Goal: Task Accomplishment & Management: Manage account settings

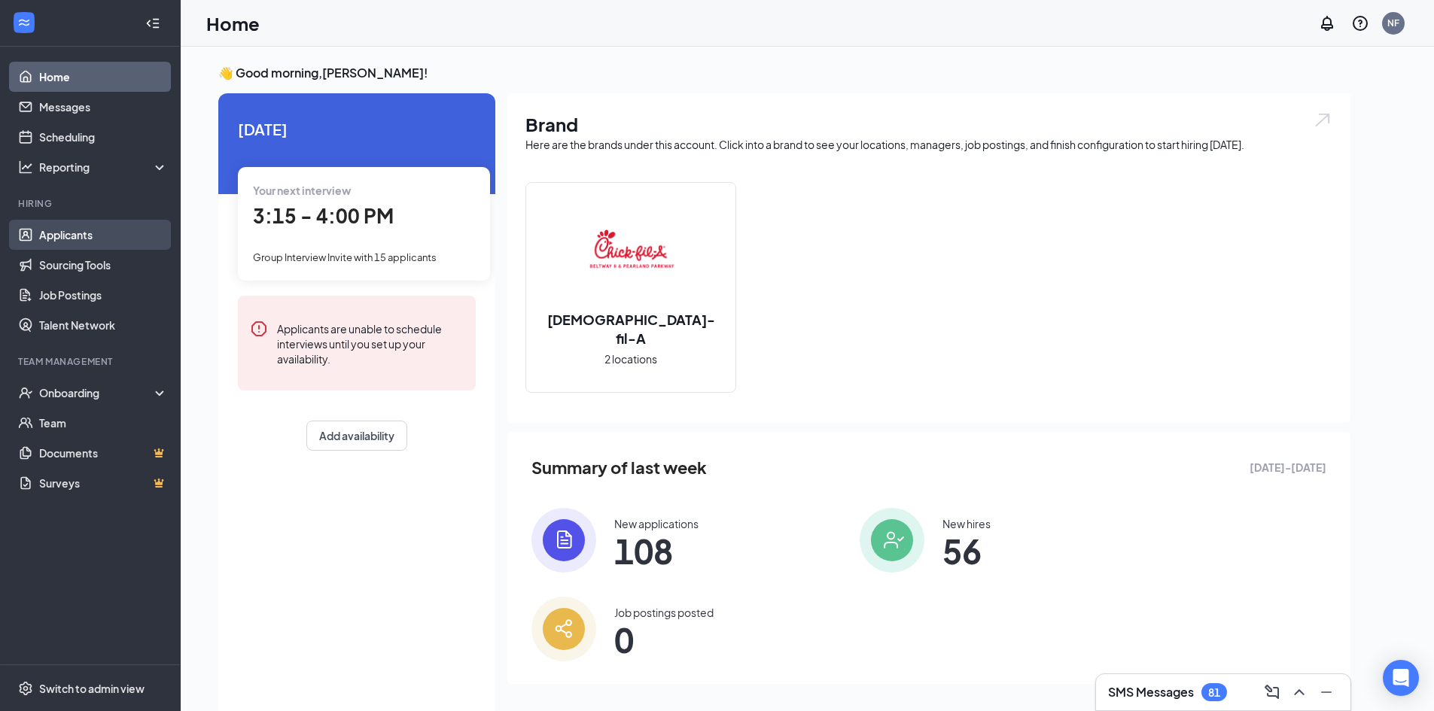
click at [56, 230] on link "Applicants" at bounding box center [103, 235] width 129 height 30
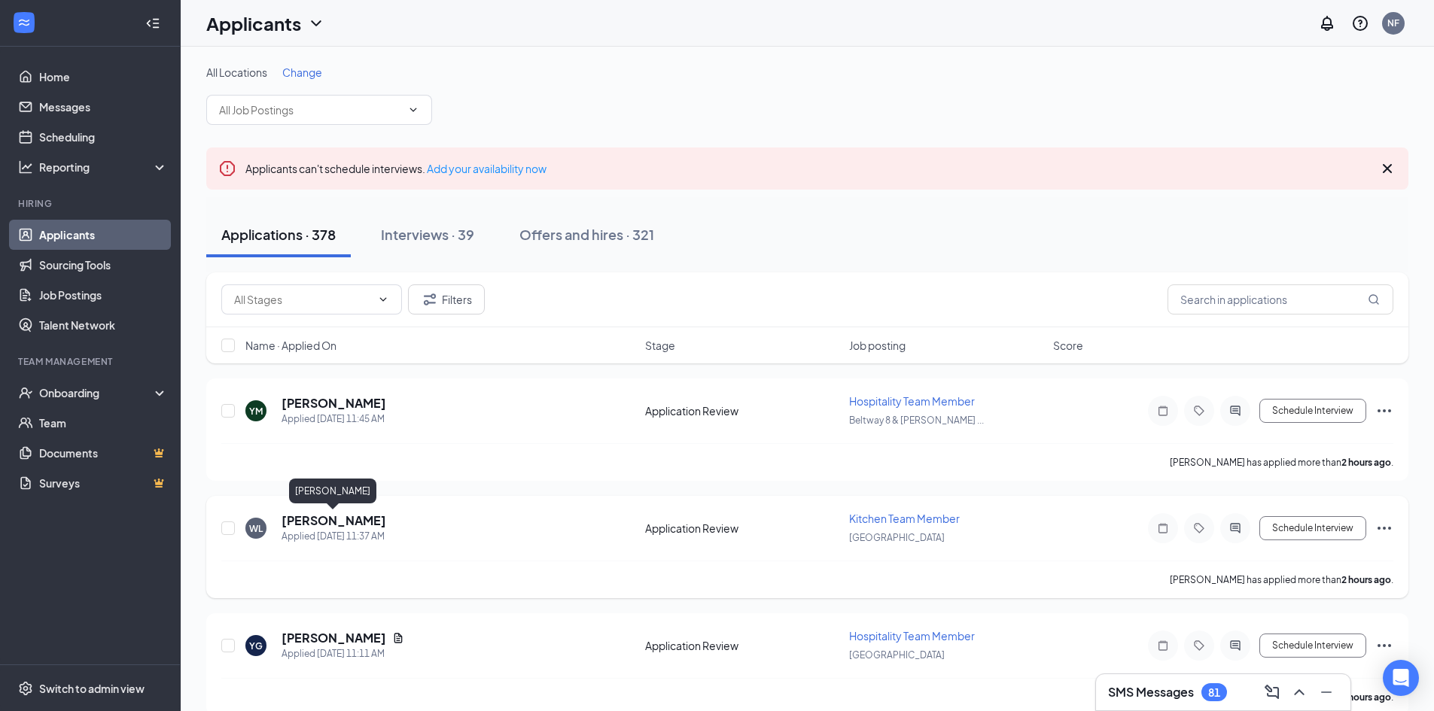
click at [343, 517] on h5 "[PERSON_NAME]" at bounding box center [334, 521] width 105 height 17
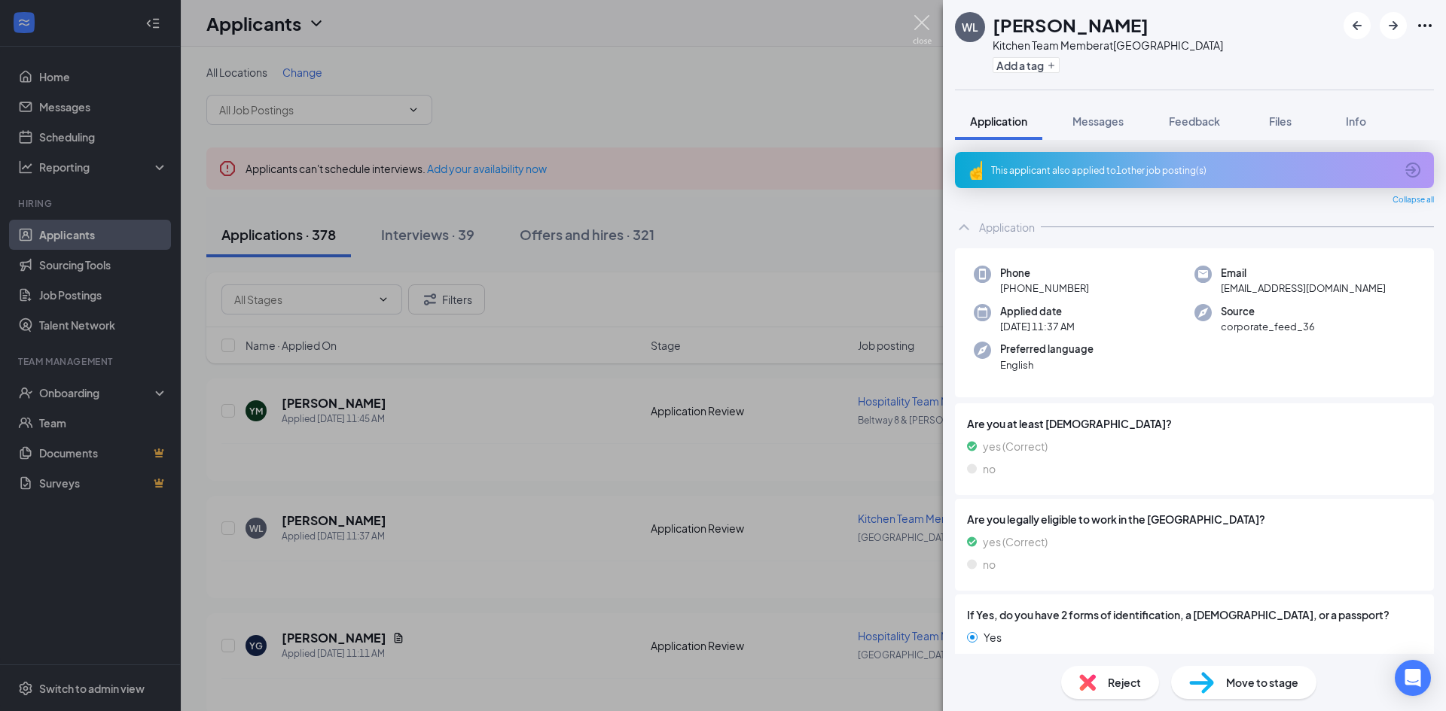
click at [915, 23] on img at bounding box center [922, 29] width 19 height 29
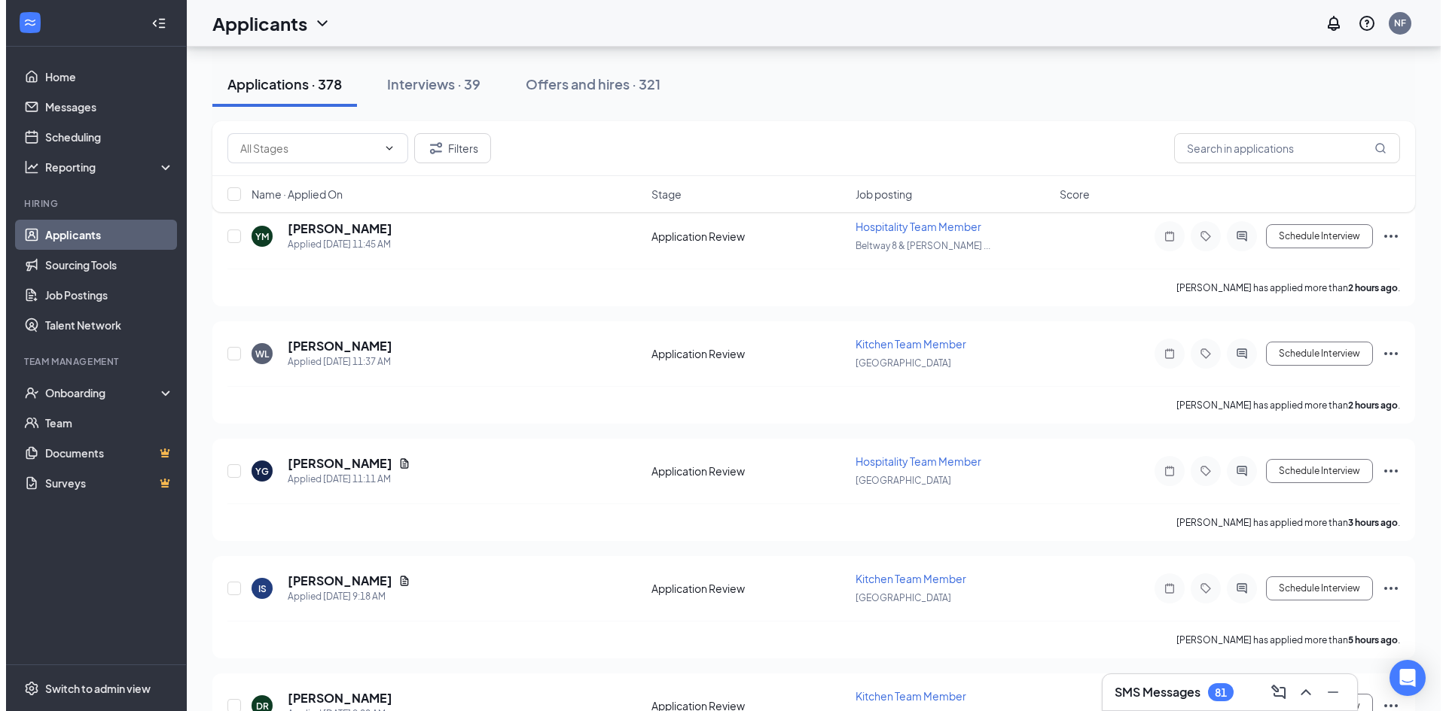
scroll to position [228, 0]
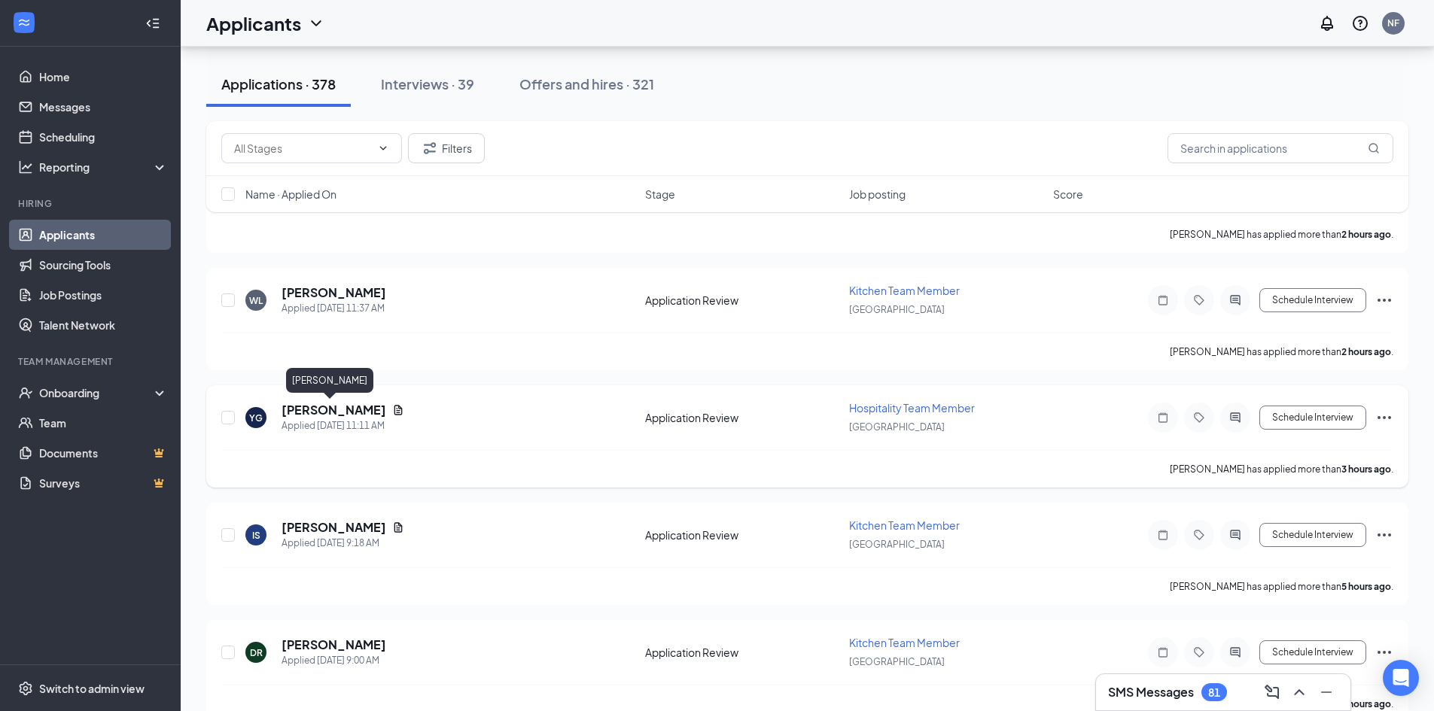
click at [306, 410] on h5 "[PERSON_NAME]" at bounding box center [334, 410] width 105 height 17
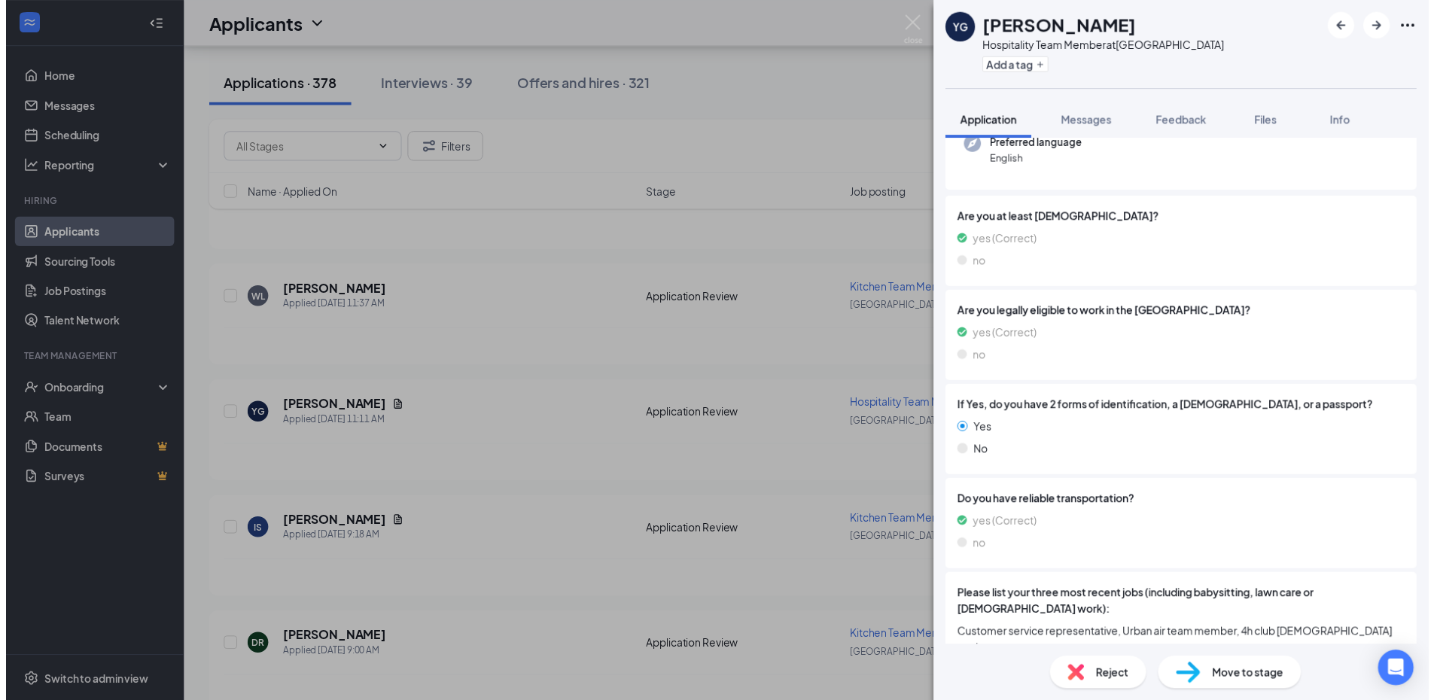
scroll to position [159, 0]
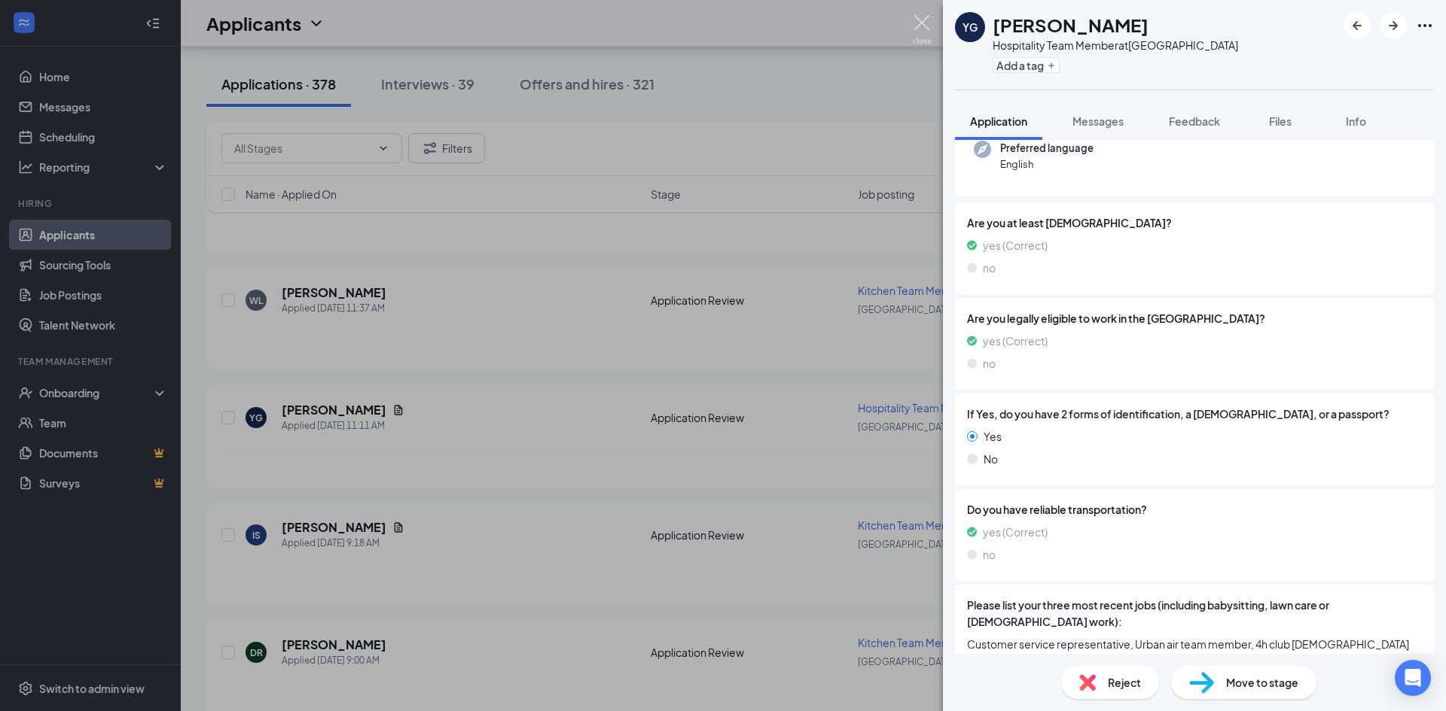
click at [914, 18] on img at bounding box center [922, 29] width 19 height 29
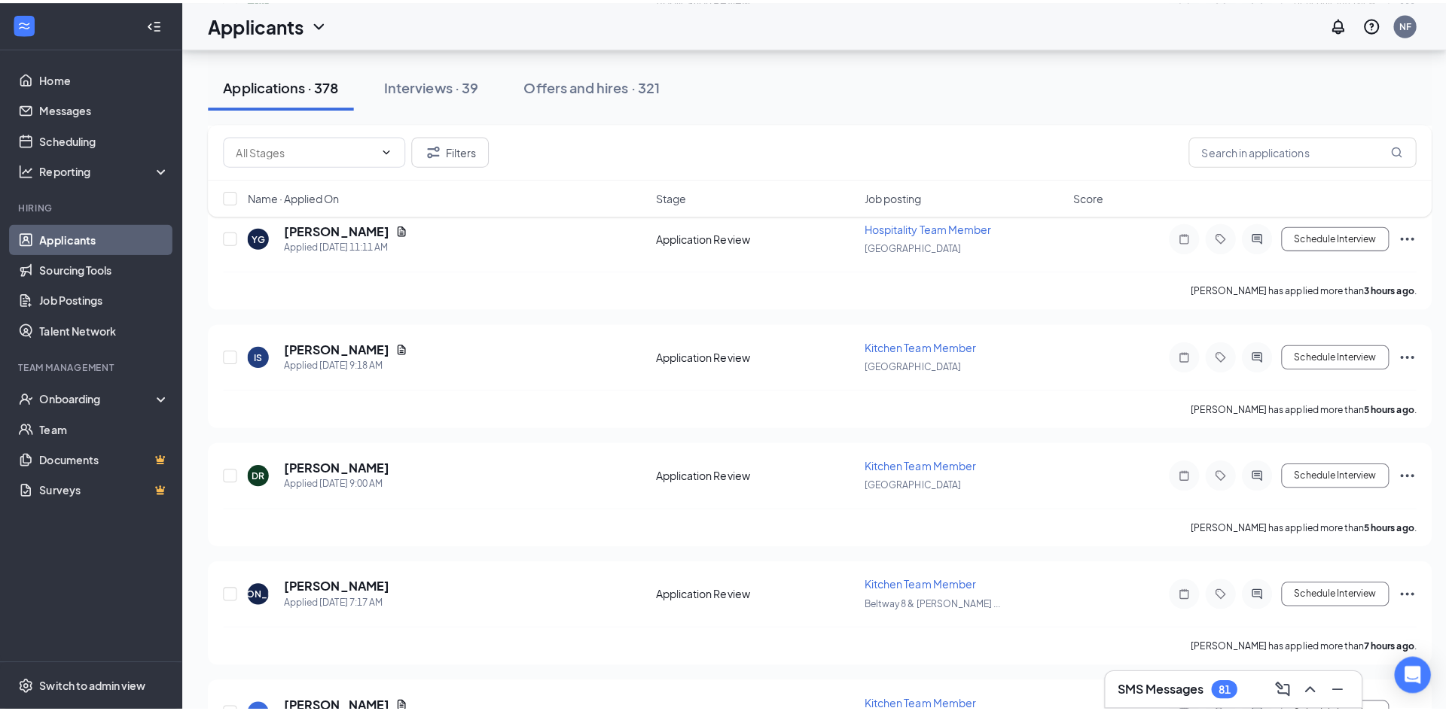
scroll to position [424, 0]
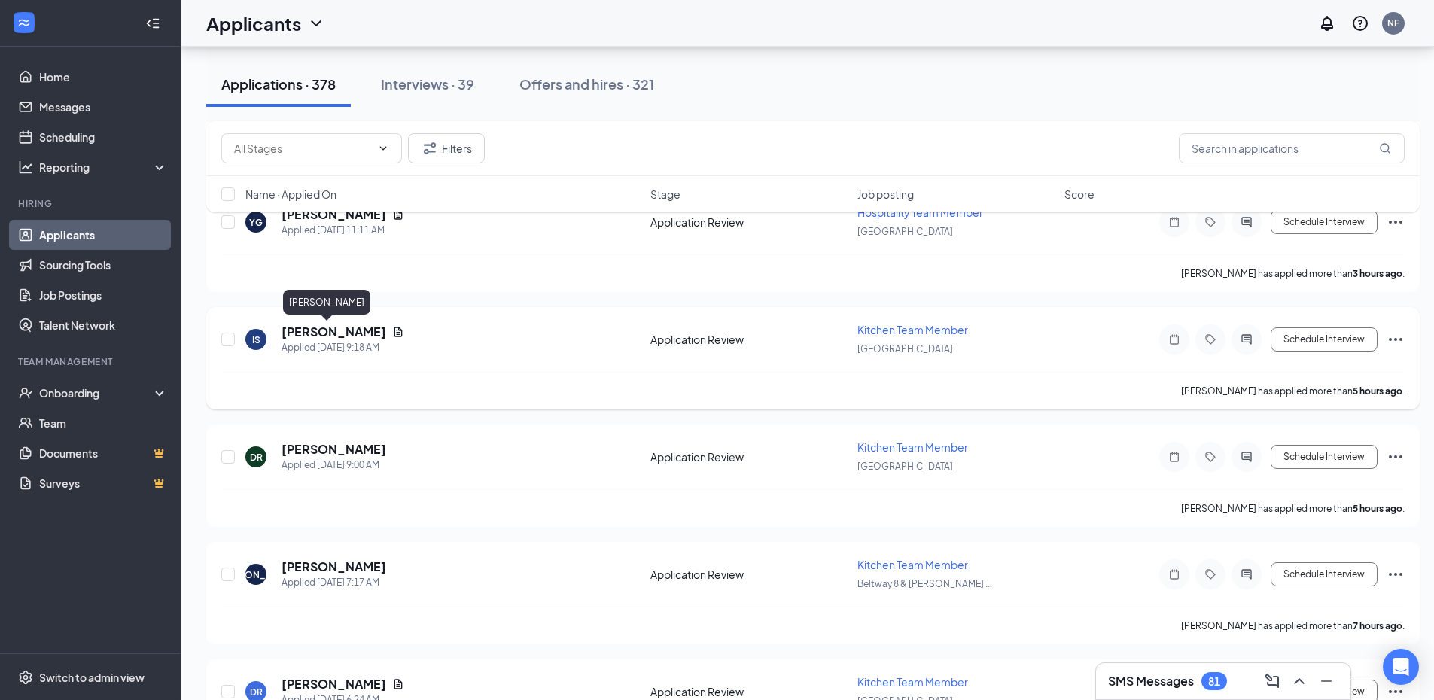
click at [307, 328] on h5 "[PERSON_NAME]" at bounding box center [334, 332] width 105 height 17
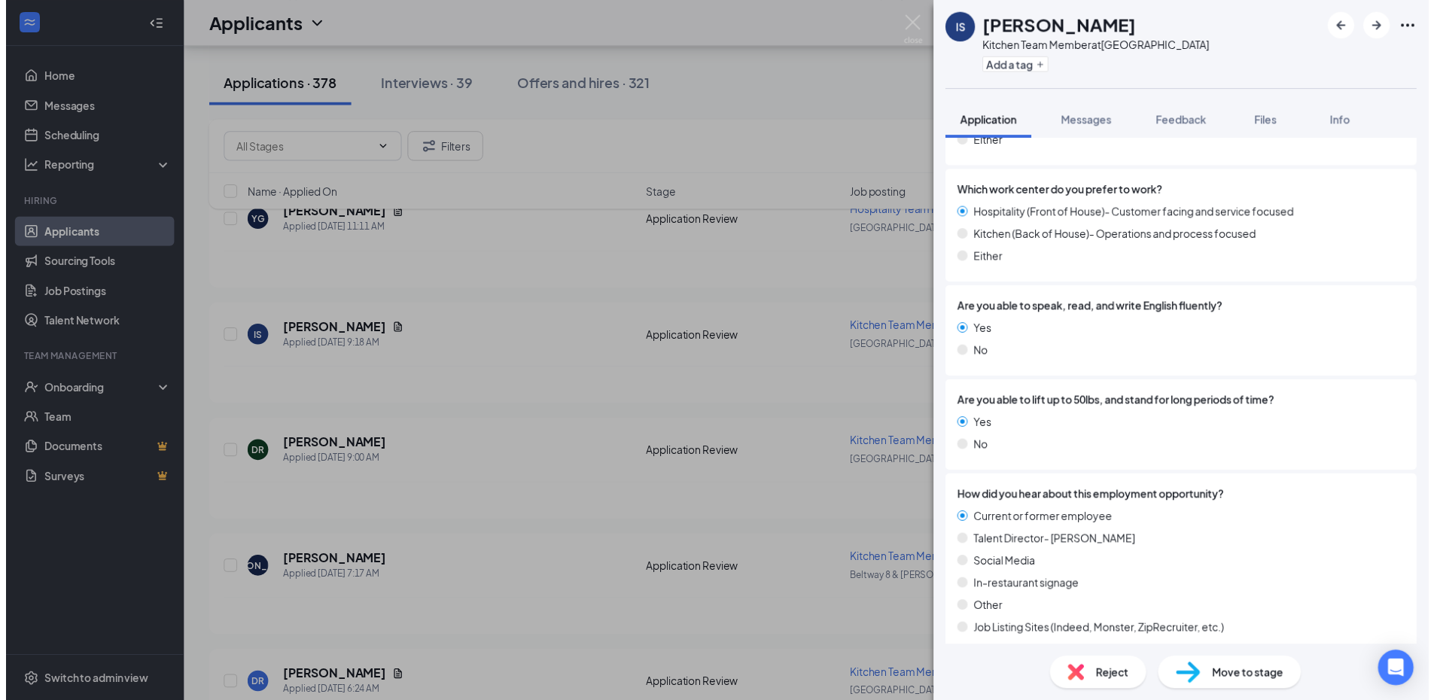
scroll to position [1874, 0]
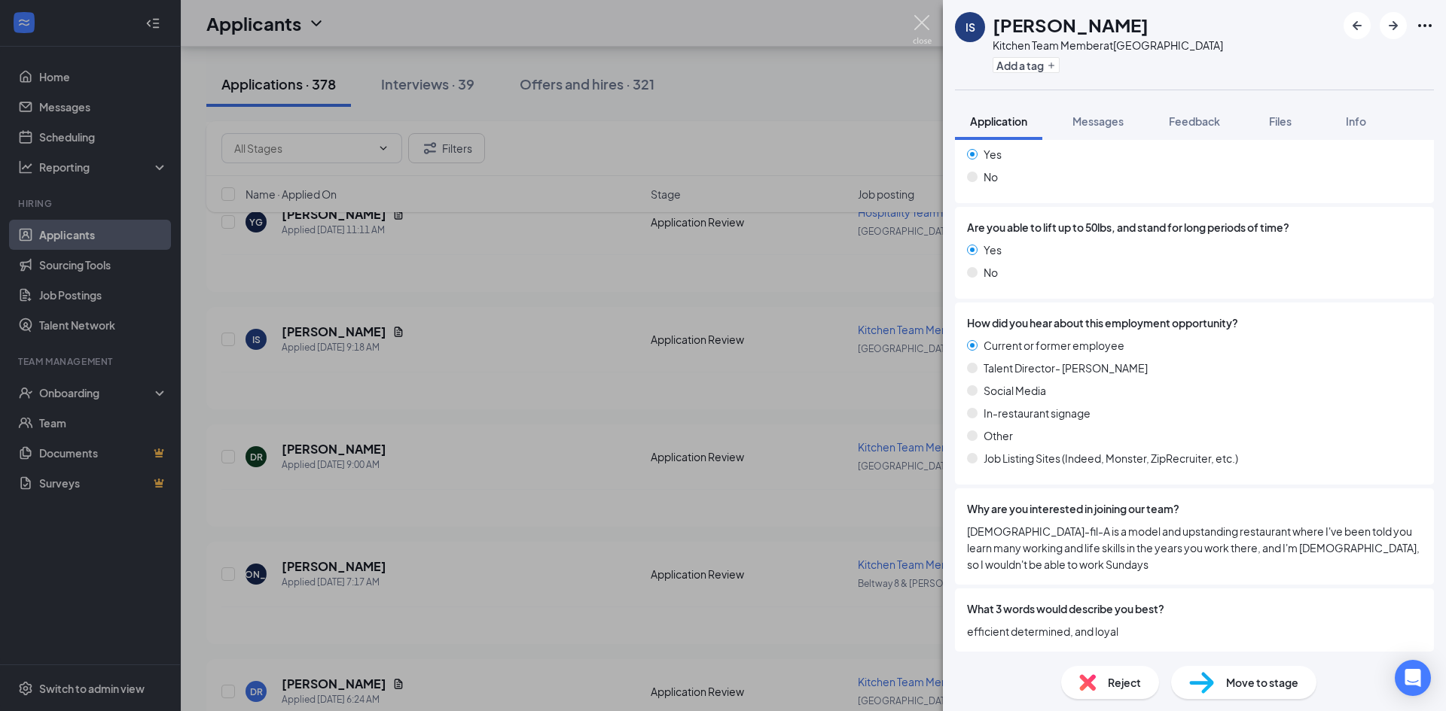
click at [919, 21] on img at bounding box center [922, 29] width 19 height 29
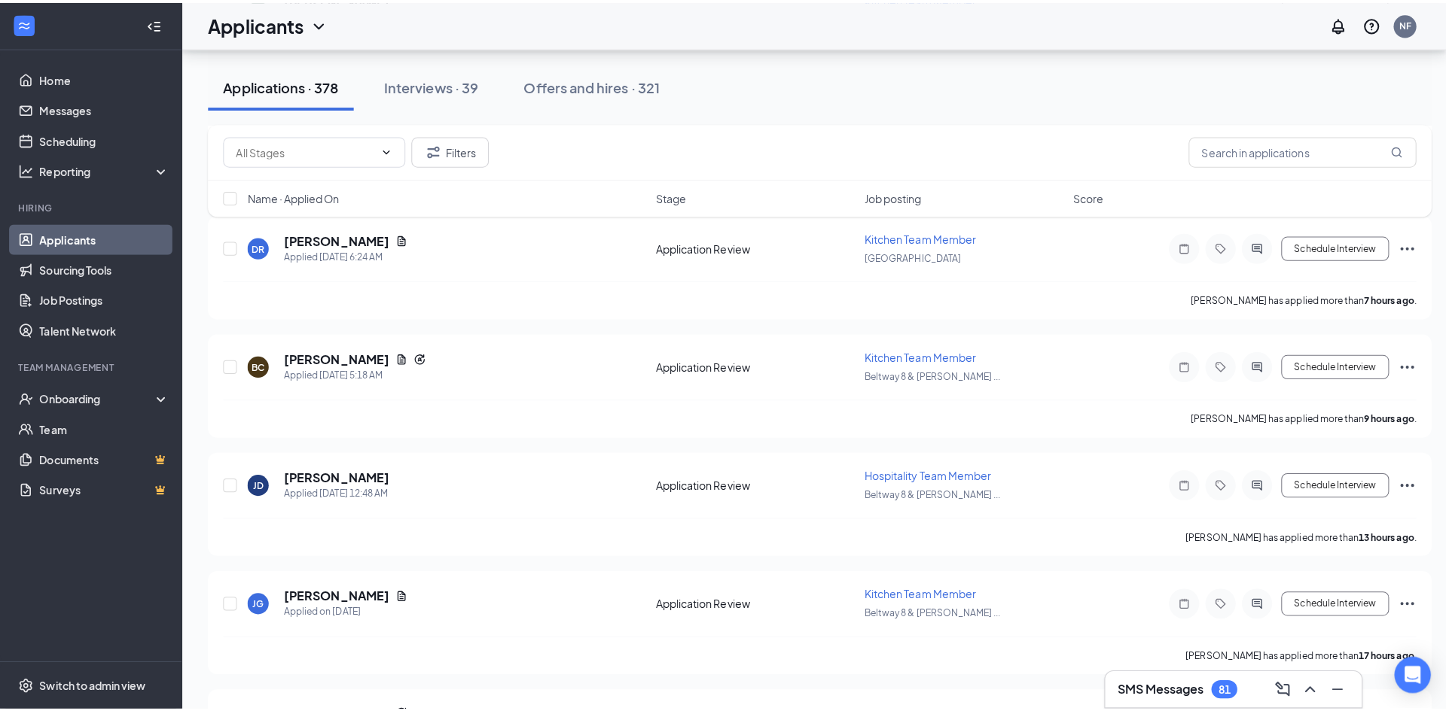
scroll to position [894, 0]
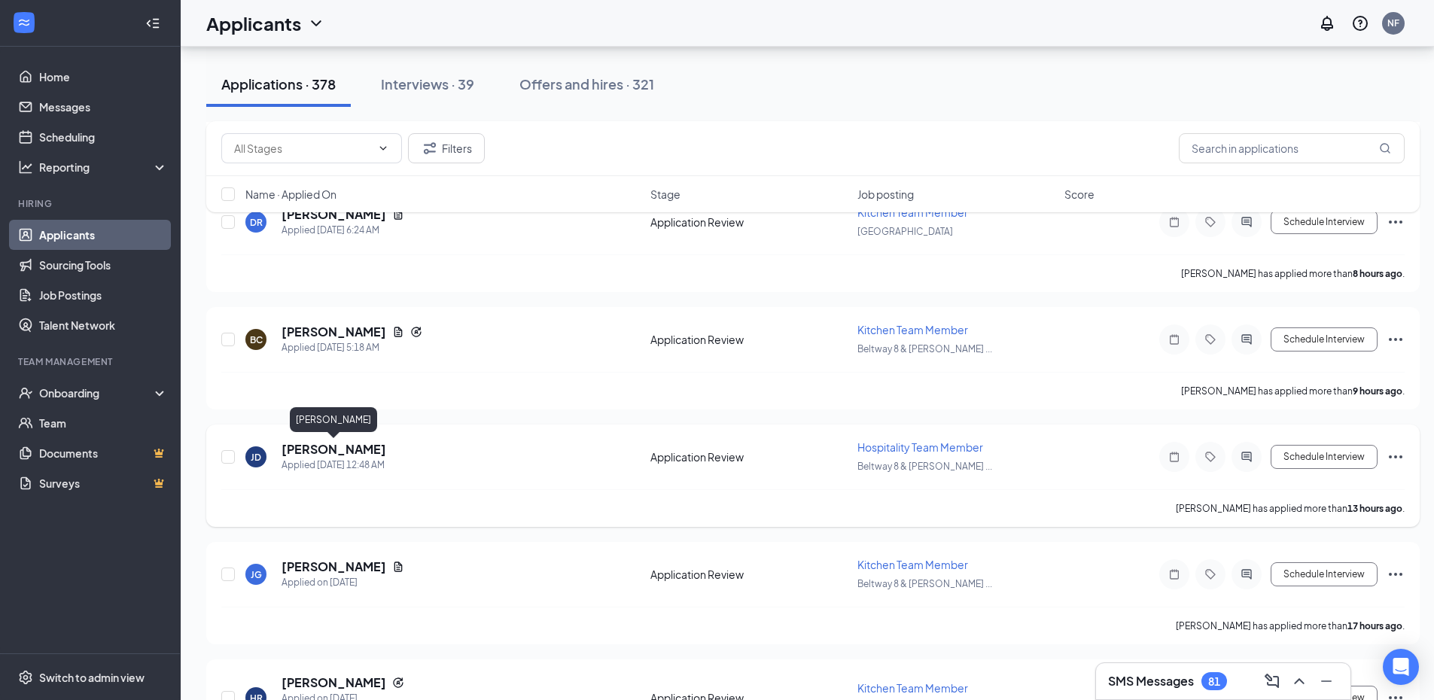
click at [303, 449] on h5 "[PERSON_NAME]" at bounding box center [334, 449] width 105 height 17
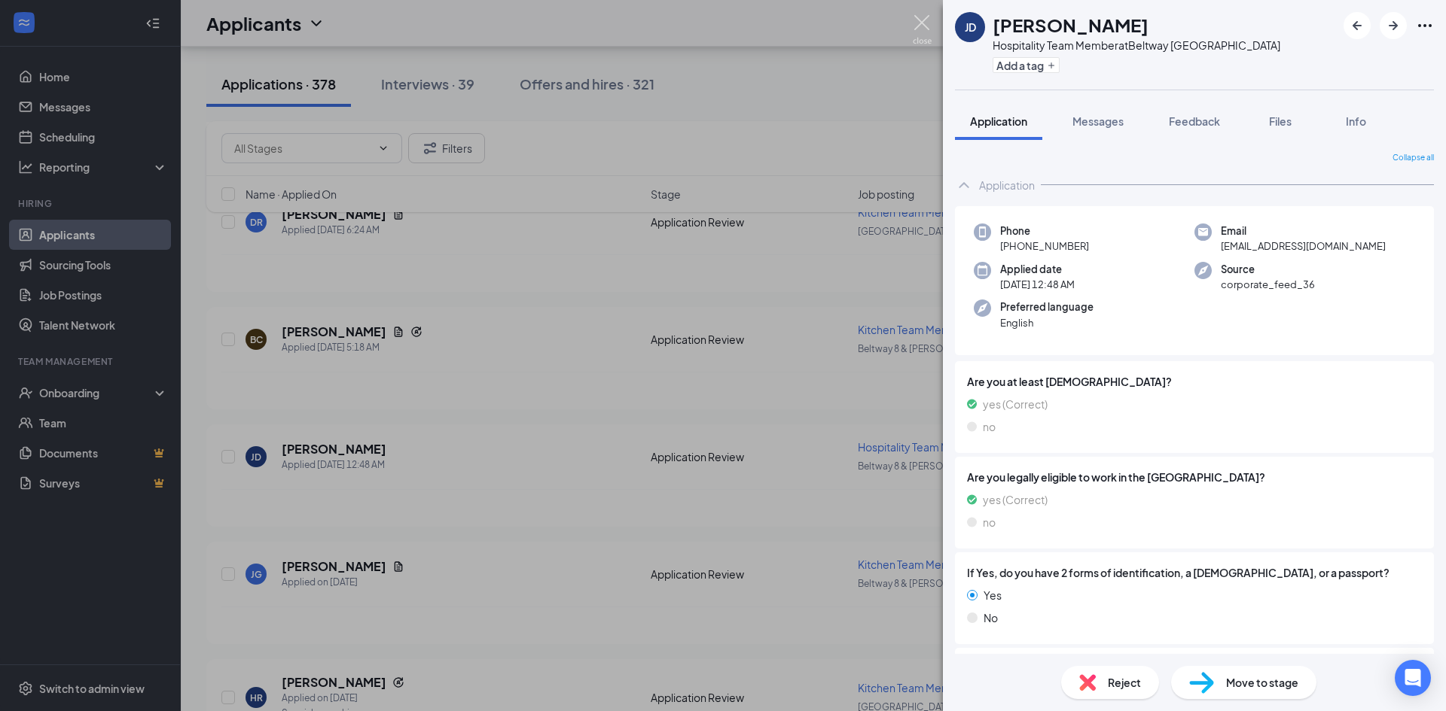
click at [921, 23] on img at bounding box center [922, 29] width 19 height 29
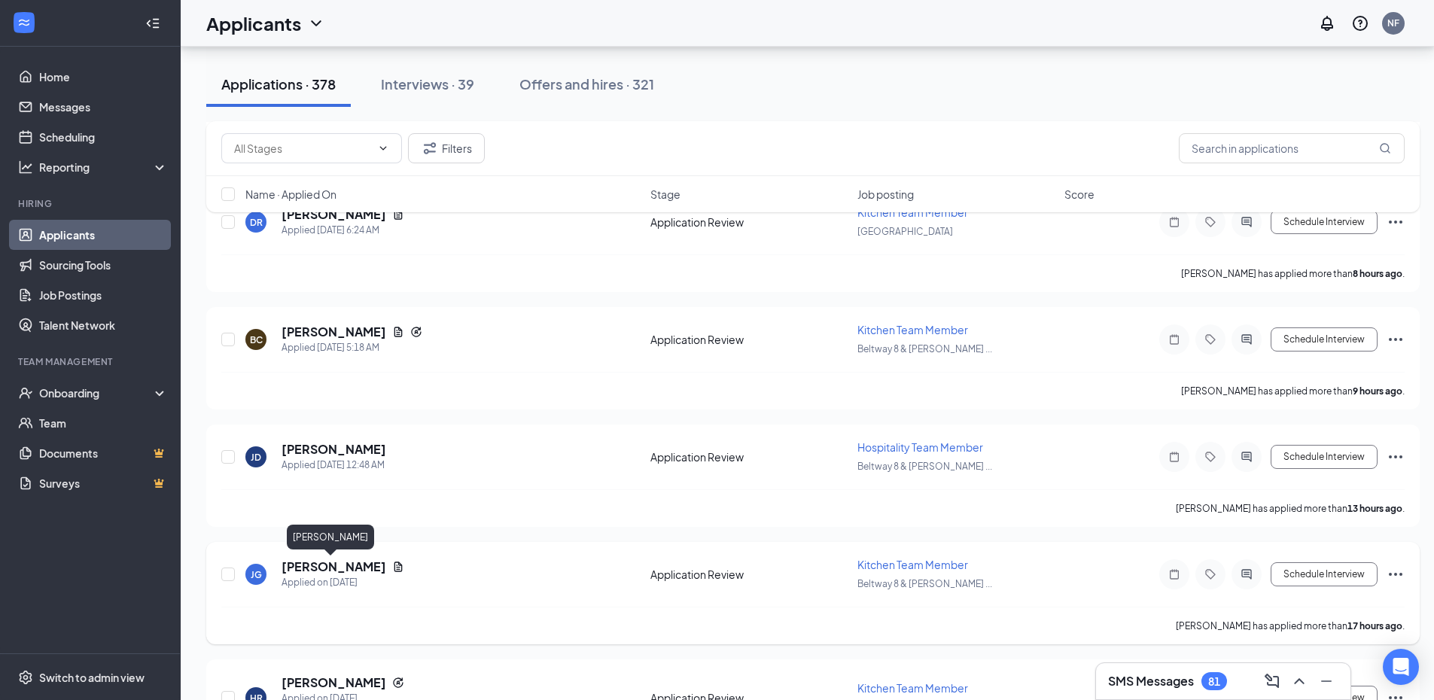
click at [306, 563] on h5 "[PERSON_NAME]" at bounding box center [334, 567] width 105 height 17
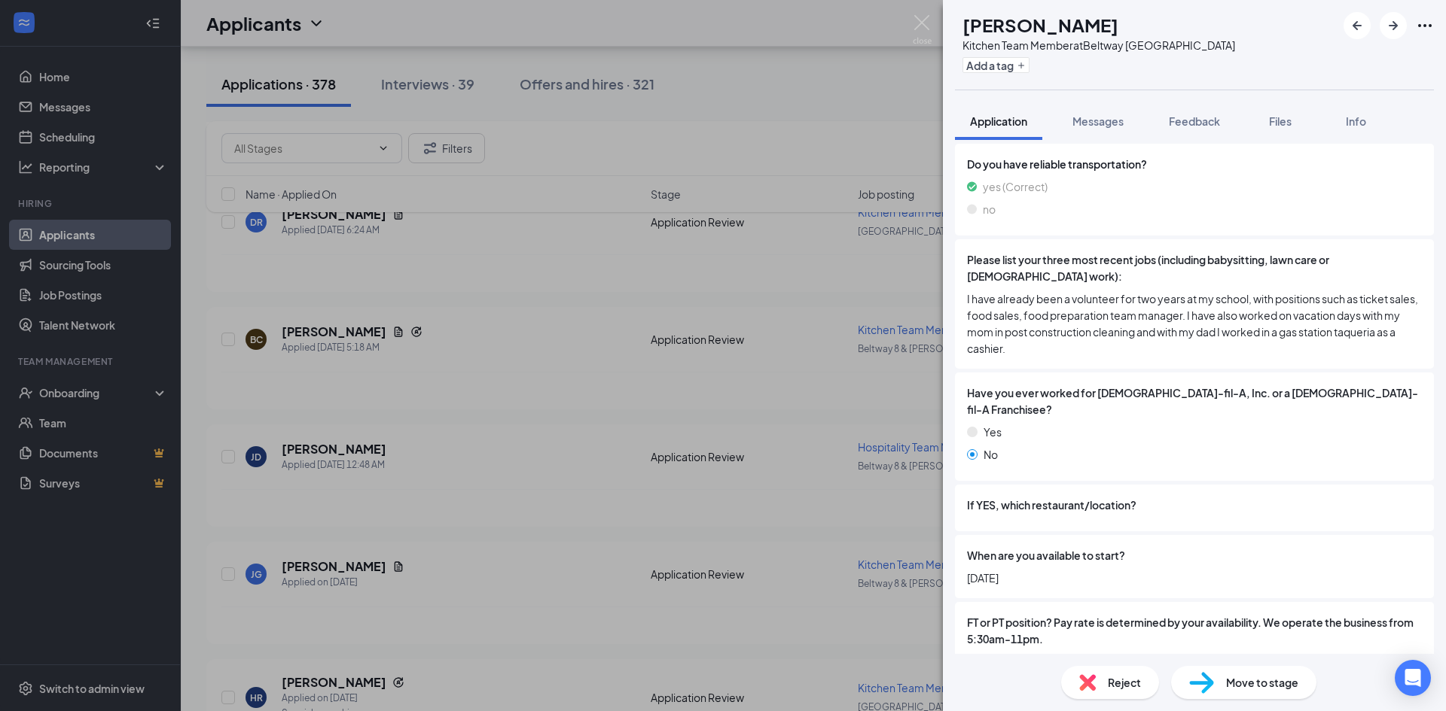
scroll to position [641, 0]
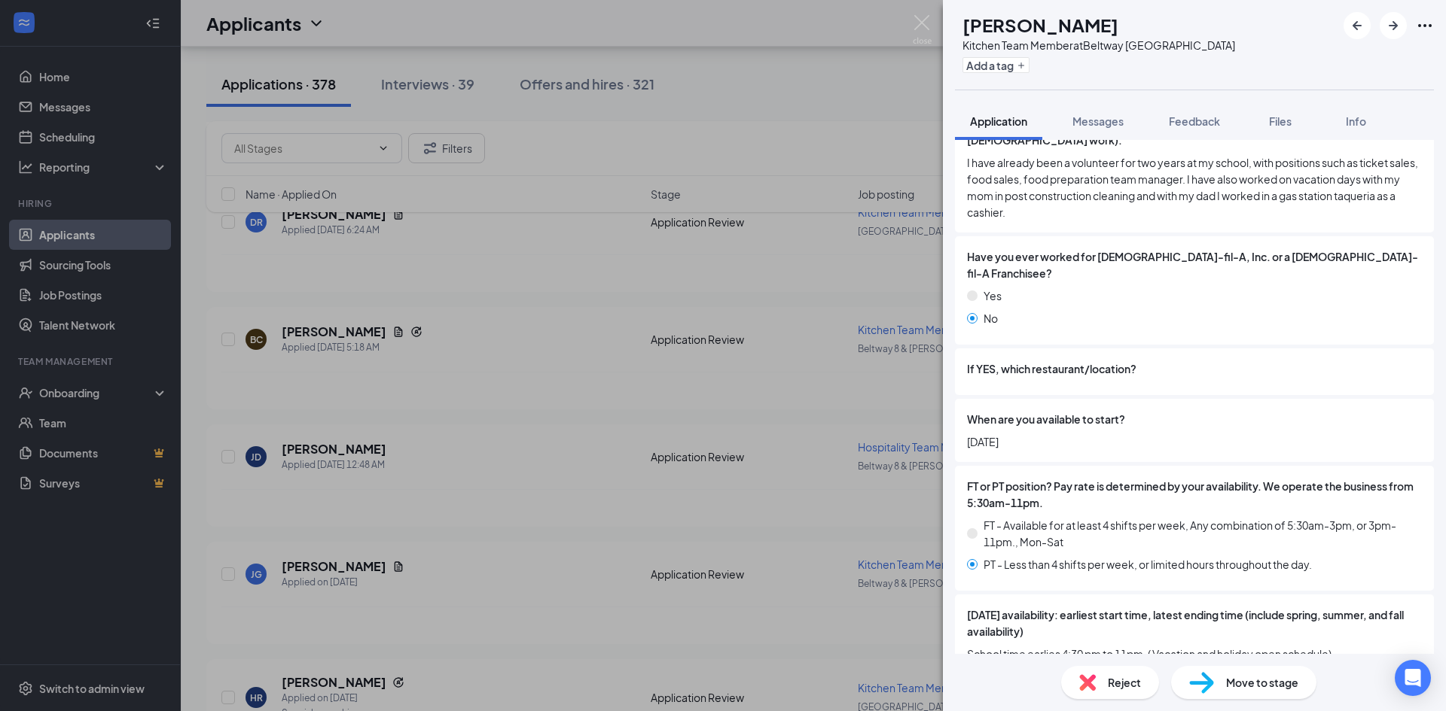
drag, startPoint x: 1432, startPoint y: 297, endPoint x: 1442, endPoint y: 306, distance: 13.3
click at [1441, 306] on div "Collapse all Application Phone [PHONE_NUMBER] Email [EMAIL_ADDRESS][DOMAIN_NAME…" at bounding box center [1194, 397] width 503 height 514
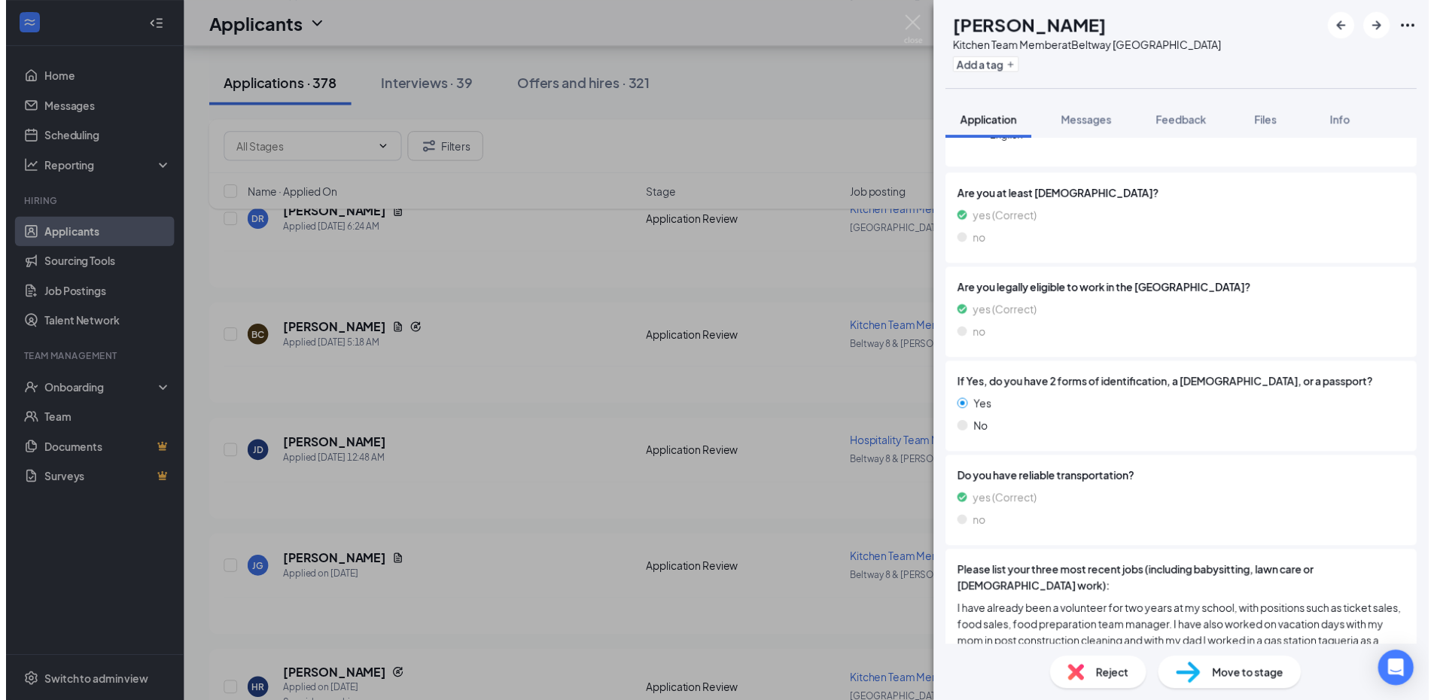
scroll to position [169, 0]
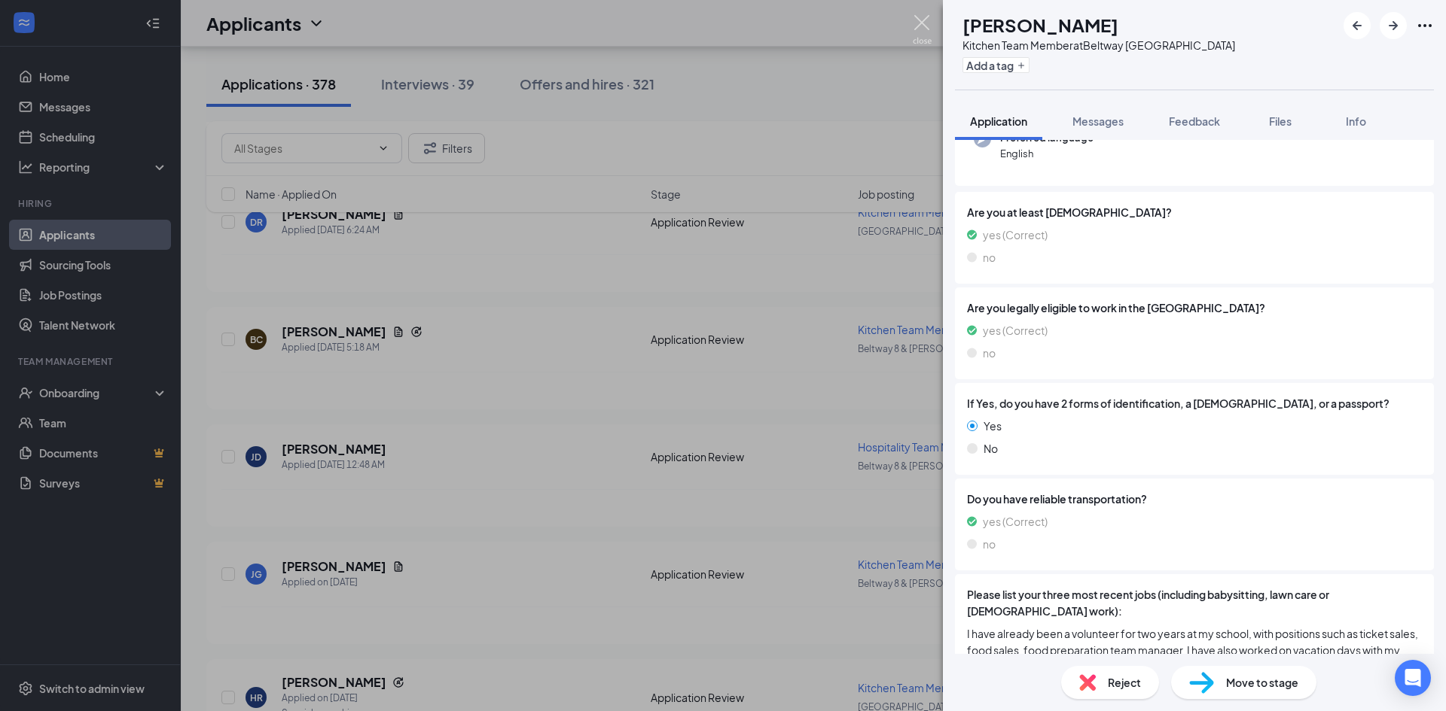
click at [915, 23] on img at bounding box center [922, 29] width 19 height 29
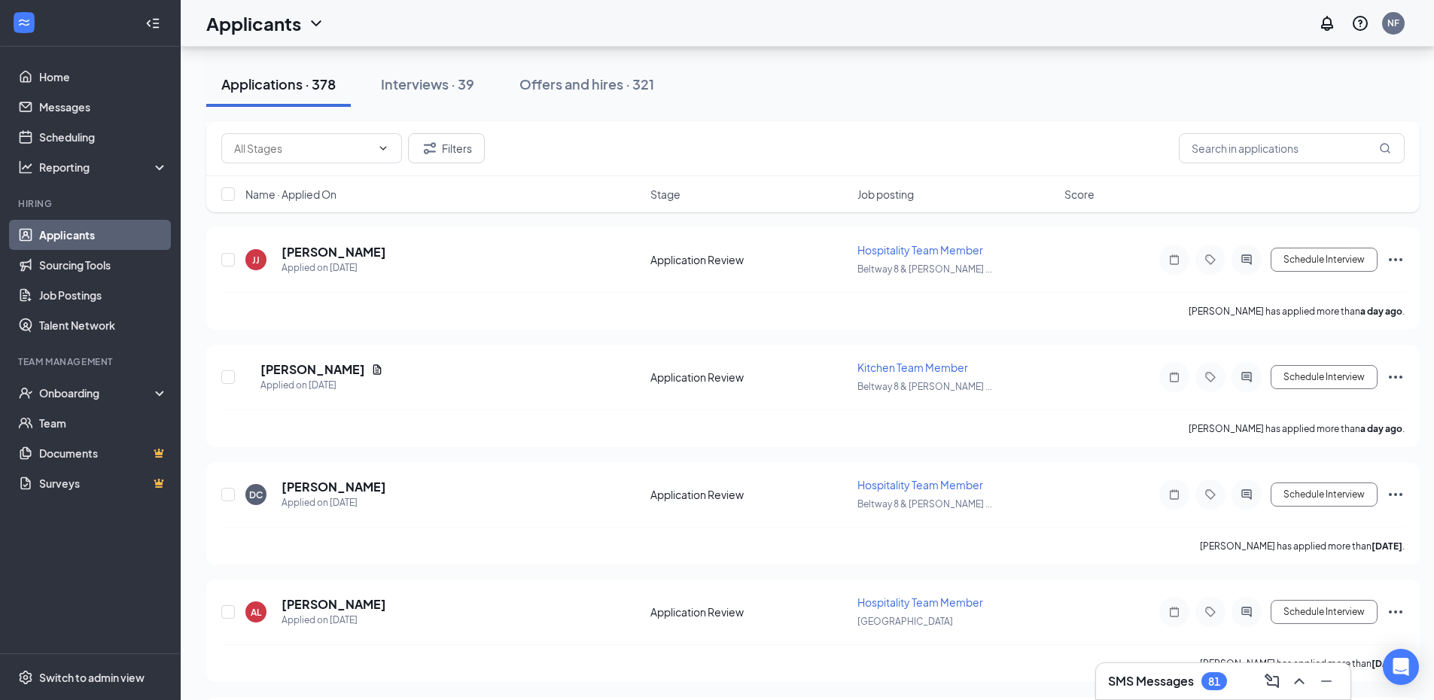
scroll to position [3338, 0]
